Goal: Task Accomplishment & Management: Use online tool/utility

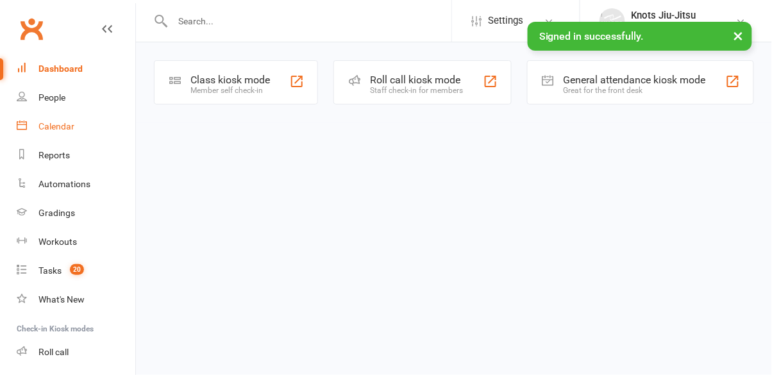
click at [54, 121] on div "Calendar" at bounding box center [56, 126] width 36 height 10
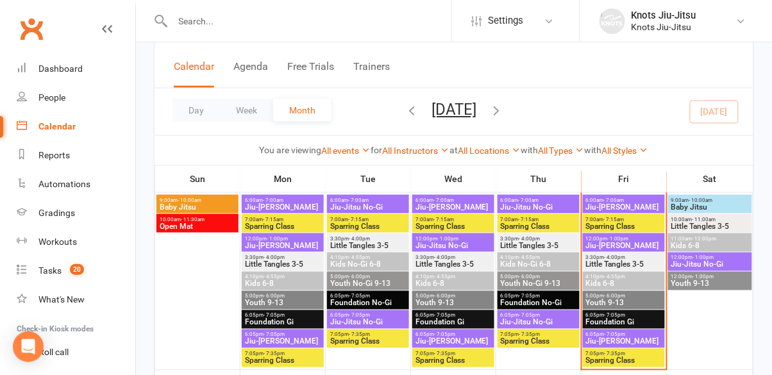
scroll to position [292, 0]
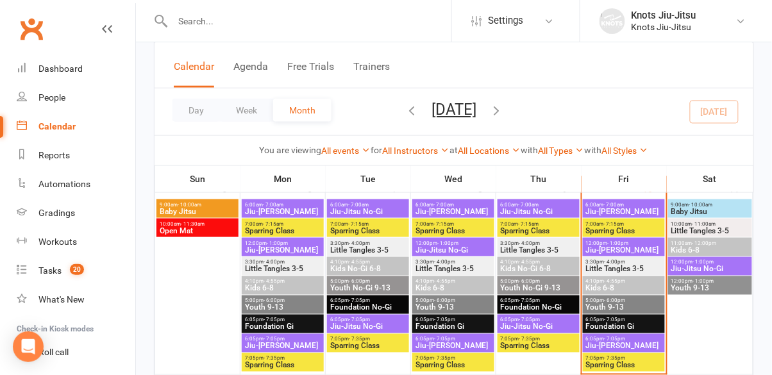
click at [607, 301] on span "- 6:00pm" at bounding box center [614, 301] width 21 height 6
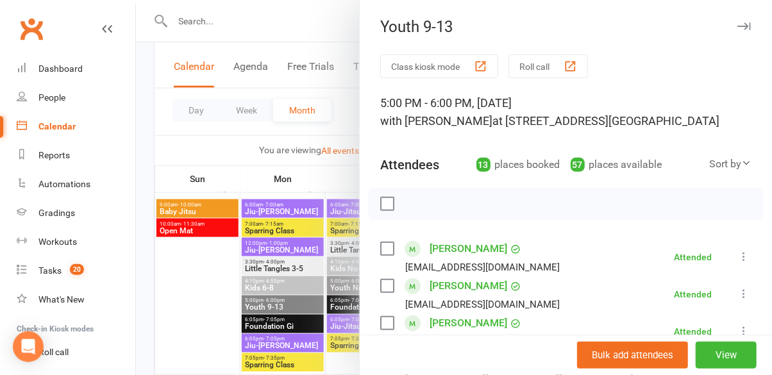
click at [427, 64] on button "Class kiosk mode" at bounding box center [439, 66] width 118 height 24
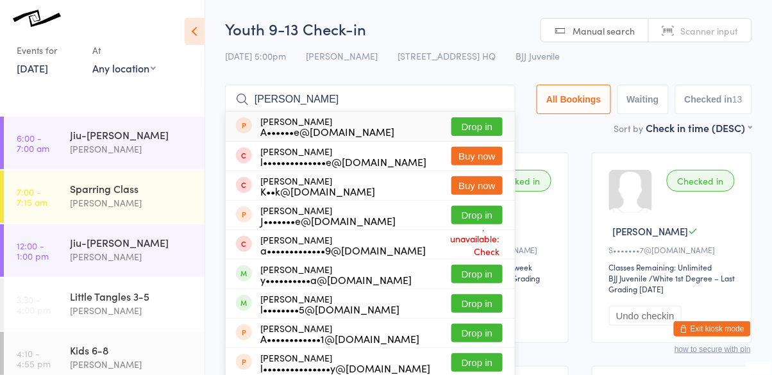
type input "[PERSON_NAME]"
click at [502, 311] on button "Drop in" at bounding box center [476, 303] width 51 height 19
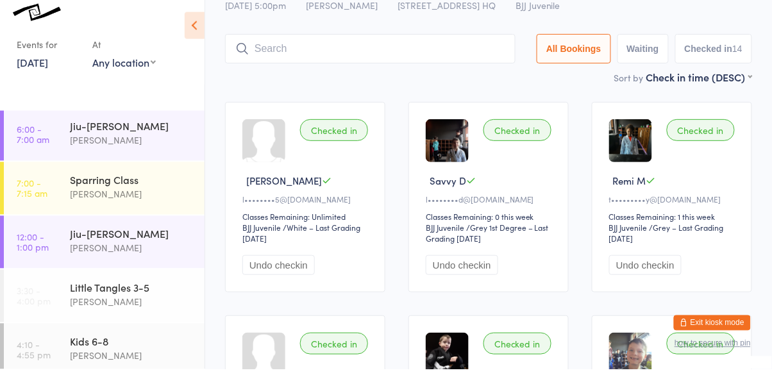
scroll to position [3, 0]
click at [105, 149] on div "[PERSON_NAME]" at bounding box center [132, 145] width 124 height 15
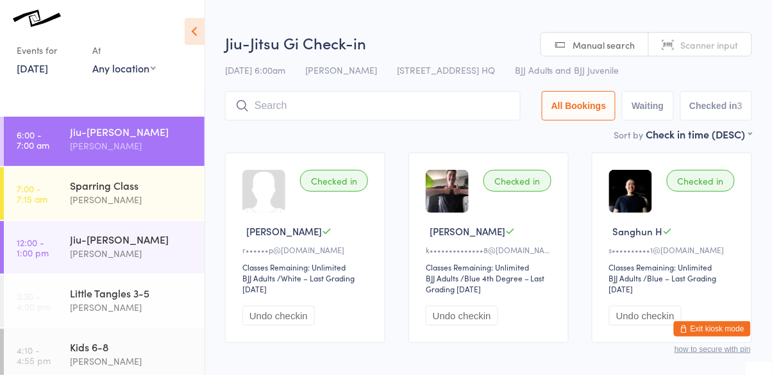
click at [422, 110] on input "search" at bounding box center [372, 105] width 295 height 29
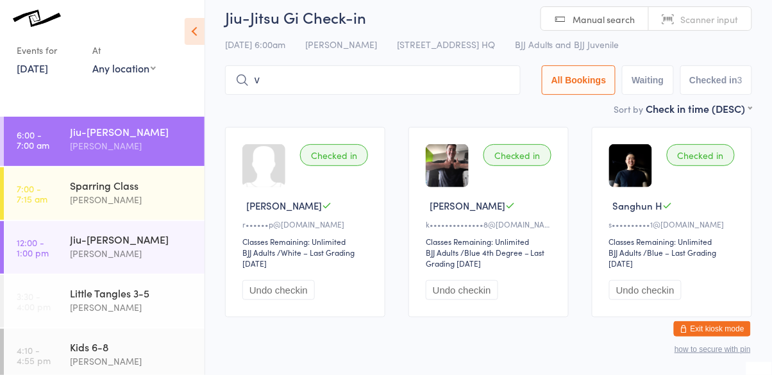
scroll to position [57, 0]
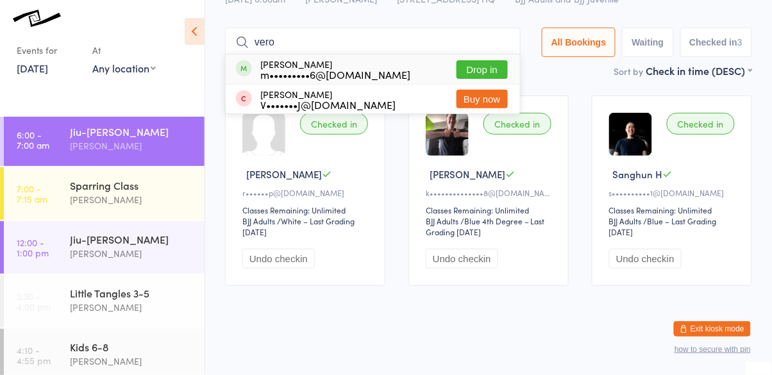
type input "vero"
click at [497, 72] on button "Drop in" at bounding box center [481, 69] width 51 height 19
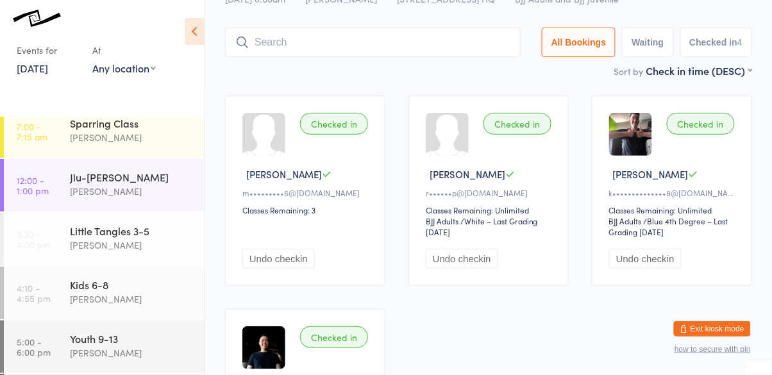
scroll to position [226, 0]
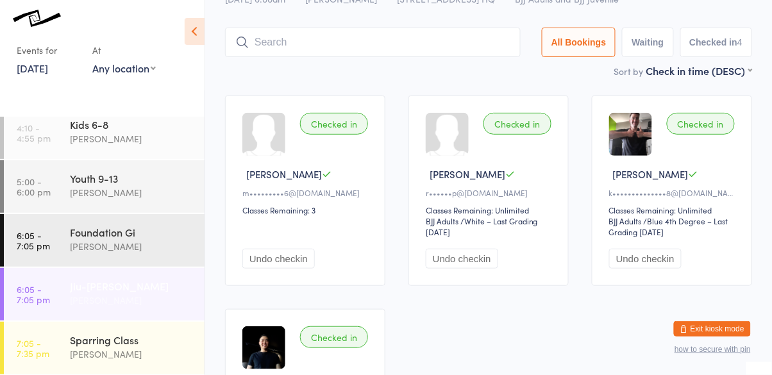
click at [31, 302] on time "6:05 - 7:05 pm" at bounding box center [33, 294] width 33 height 21
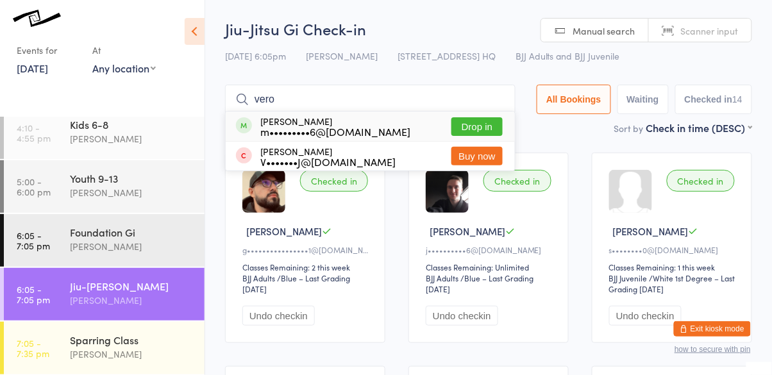
type input "vero"
click at [472, 128] on button "Drop in" at bounding box center [476, 126] width 51 height 19
